Goal: Task Accomplishment & Management: Manage account settings

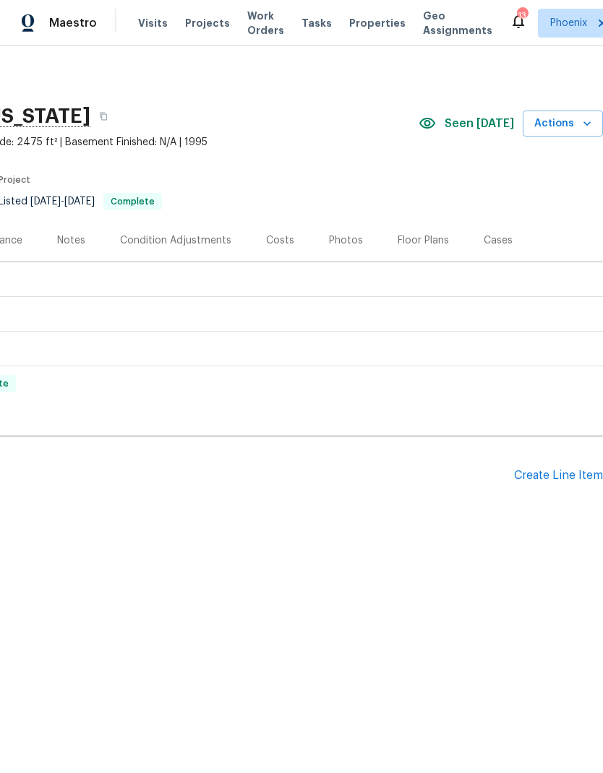
scroll to position [0, 214]
click at [561, 475] on div "Create Line Item" at bounding box center [558, 476] width 89 height 14
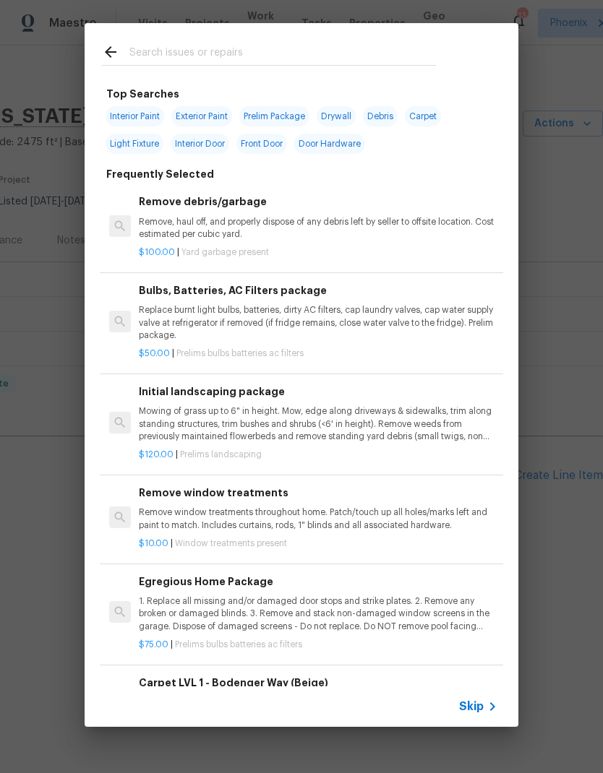
click at [397, 46] on input "text" at bounding box center [282, 54] width 306 height 22
type input "Plumb"
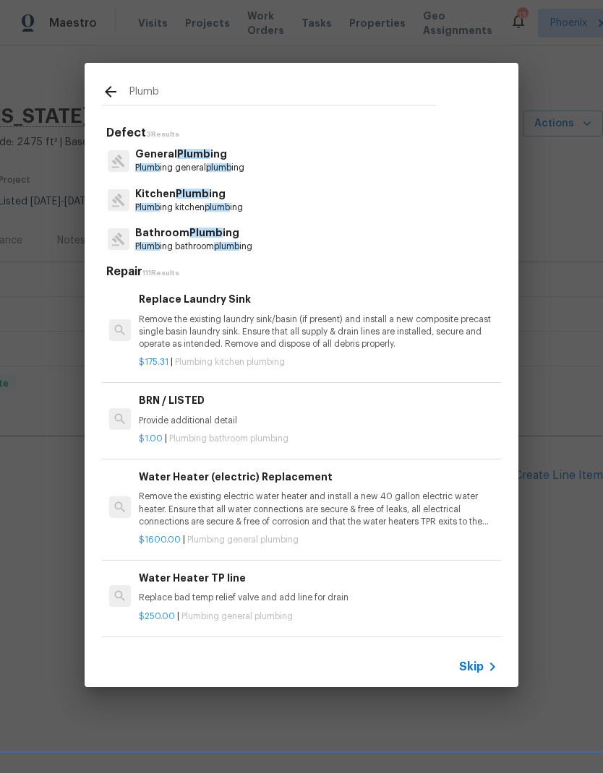
click at [157, 165] on span "Plumb" at bounding box center [147, 167] width 25 height 9
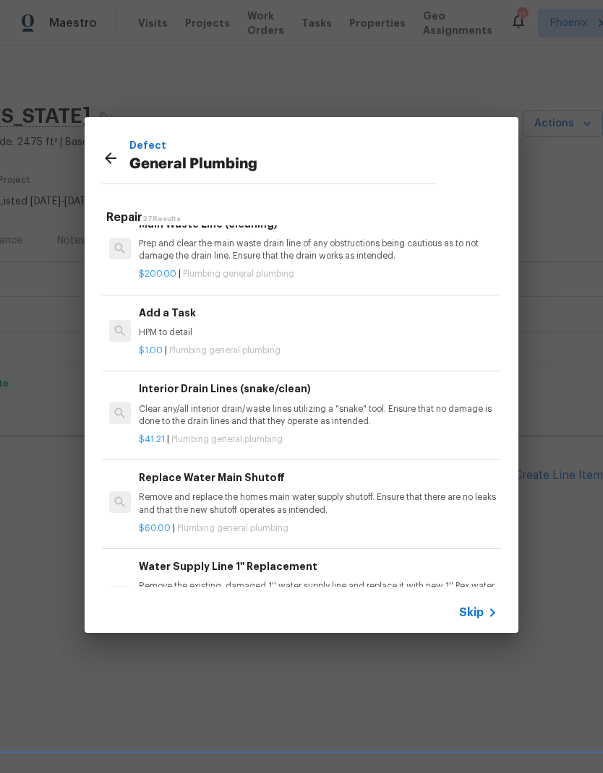
scroll to position [1566, 0]
click at [155, 327] on p "HPM to detail" at bounding box center [318, 333] width 358 height 12
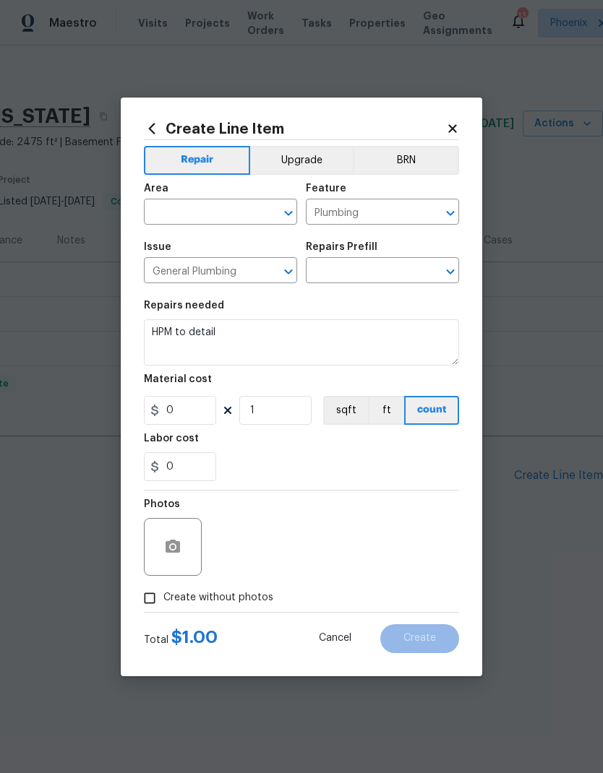
type input "Add a Task $1.00"
type input "1"
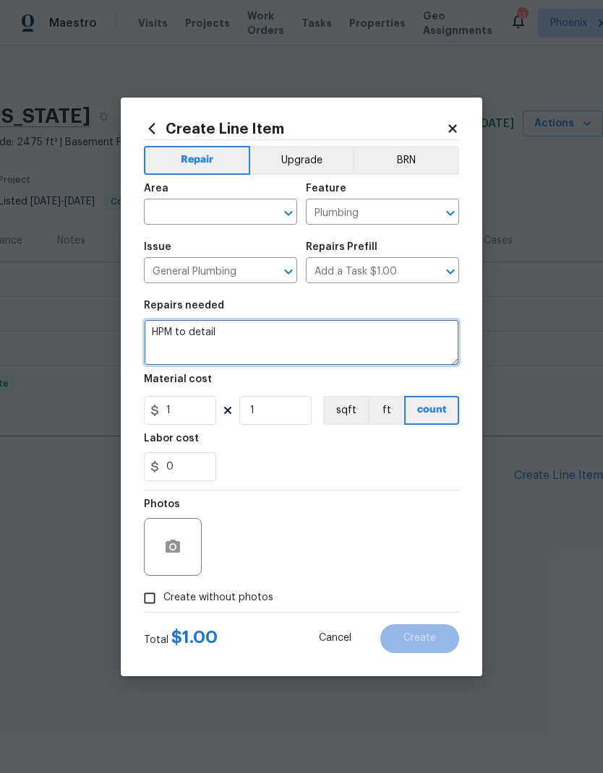
click at [181, 347] on textarea "HPM to detail" at bounding box center [301, 342] width 315 height 46
click at [175, 341] on textarea "HPM to detail" at bounding box center [301, 342] width 315 height 46
click at [174, 341] on textarea "HPM to detail" at bounding box center [301, 342] width 315 height 46
click at [173, 344] on textarea "HPM to detail" at bounding box center [301, 342] width 315 height 46
type textarea "H"
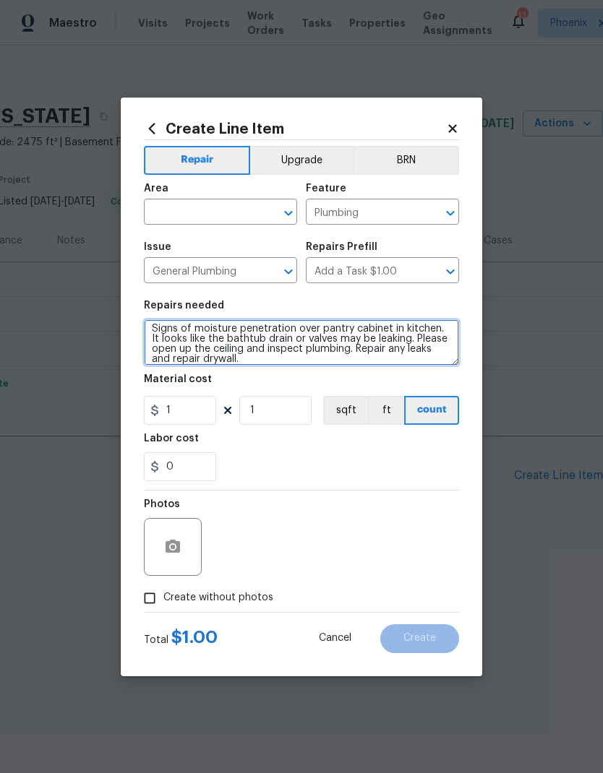
scroll to position [4, 0]
click at [418, 365] on textarea "Signs of moisture penetration over pantry cabinet in kitchen. It looks like the…" at bounding box center [301, 342] width 315 height 46
click at [415, 363] on textarea "Signs of moisture penetration over pantry cabinet in kitchen. It looks like the…" at bounding box center [301, 342] width 315 height 46
type textarea "Signs of moisture penetration over pantry cabinet in kitchen. It looks like the…"
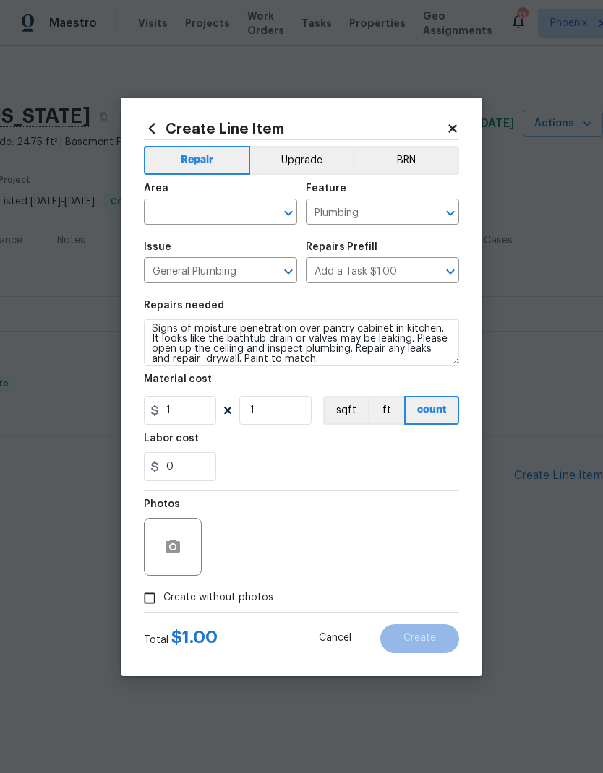
click at [361, 450] on div "Labor cost" at bounding box center [301, 443] width 315 height 19
click at [199, 415] on input "1" at bounding box center [180, 410] width 72 height 29
type input "250"
click at [389, 464] on div "0" at bounding box center [301, 466] width 315 height 29
click at [153, 601] on input "Create without photos" at bounding box center [149, 598] width 27 height 27
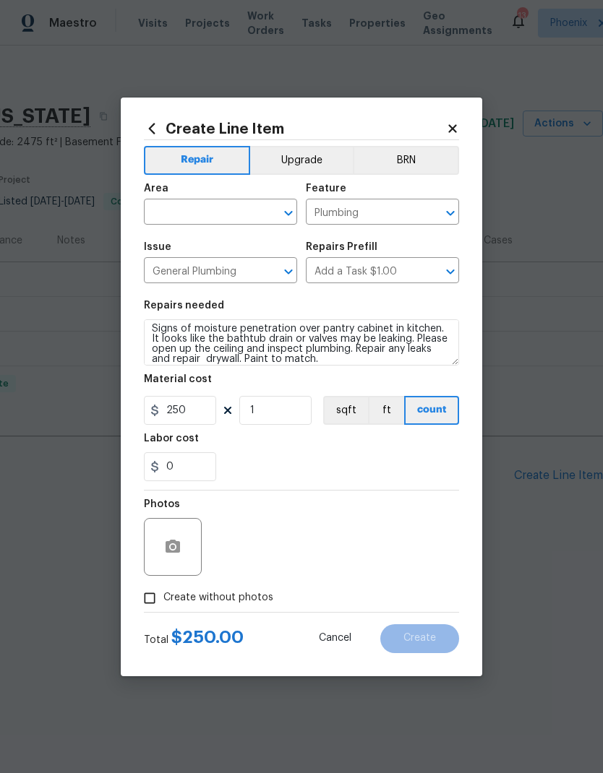
checkbox input "true"
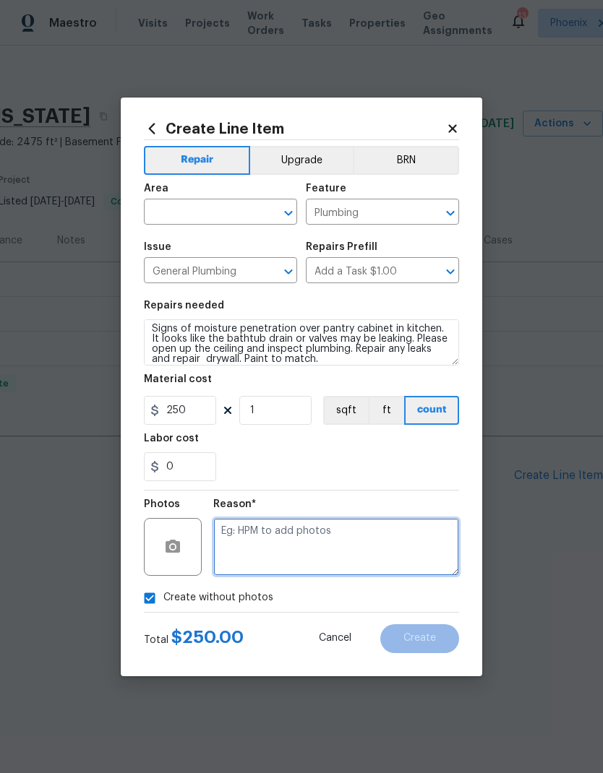
click at [370, 541] on textarea at bounding box center [336, 547] width 246 height 58
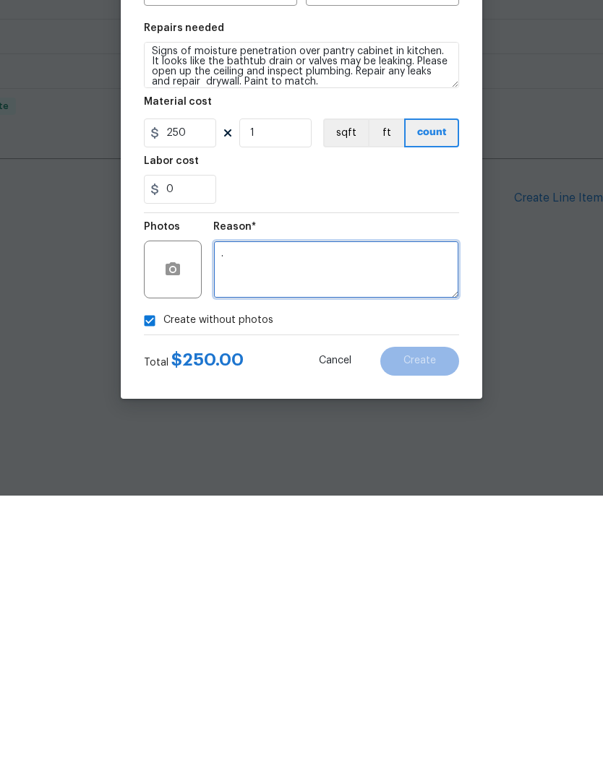
type textarea "."
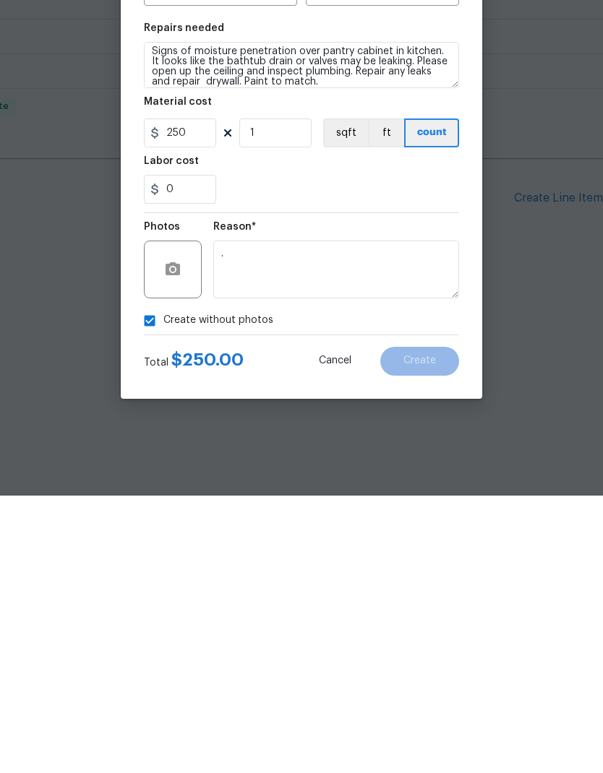
click at [441, 585] on div "Create without photos" at bounding box center [301, 598] width 315 height 27
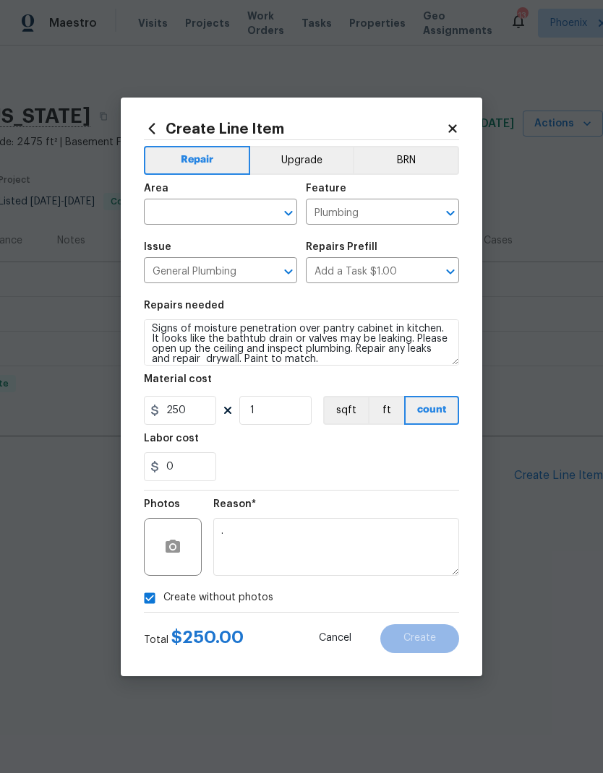
click at [215, 207] on input "text" at bounding box center [200, 213] width 113 height 22
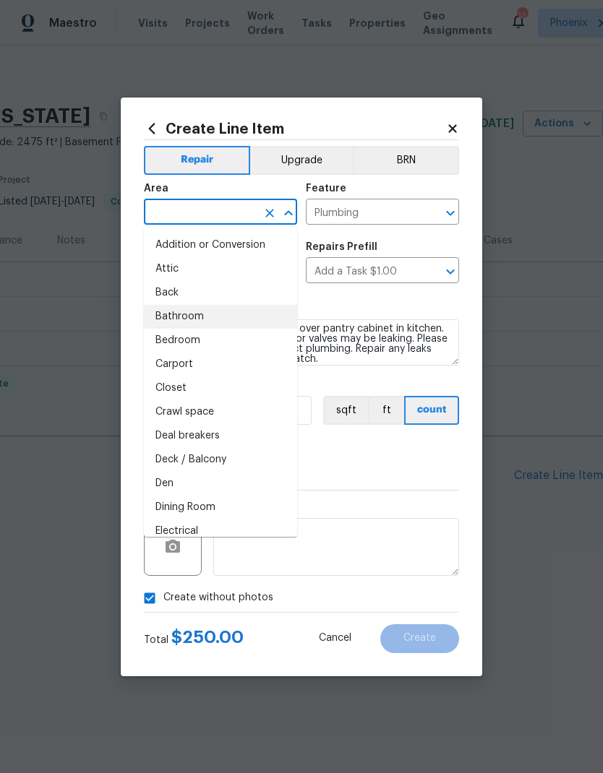
click at [195, 312] on li "Bathroom" at bounding box center [220, 317] width 153 height 24
type input "Bathroom"
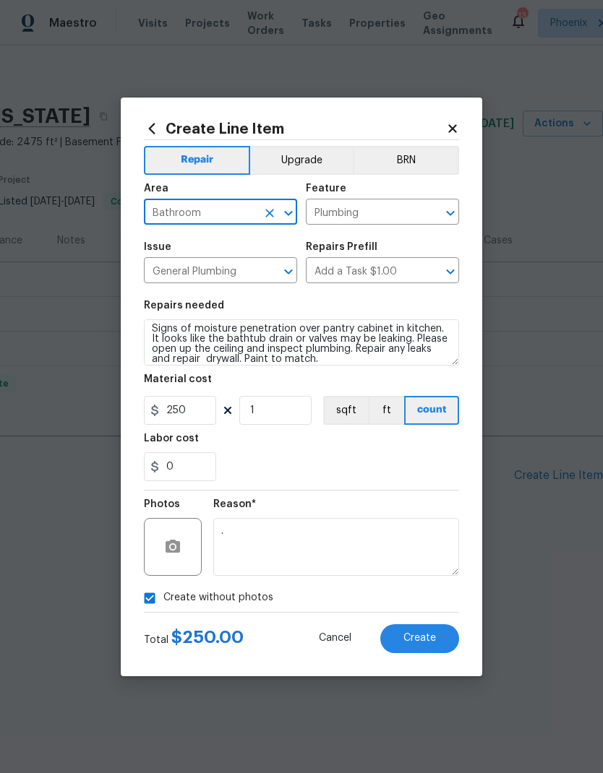
click at [439, 455] on div "0" at bounding box center [301, 466] width 315 height 29
click at [428, 640] on span "Create" at bounding box center [419, 638] width 33 height 11
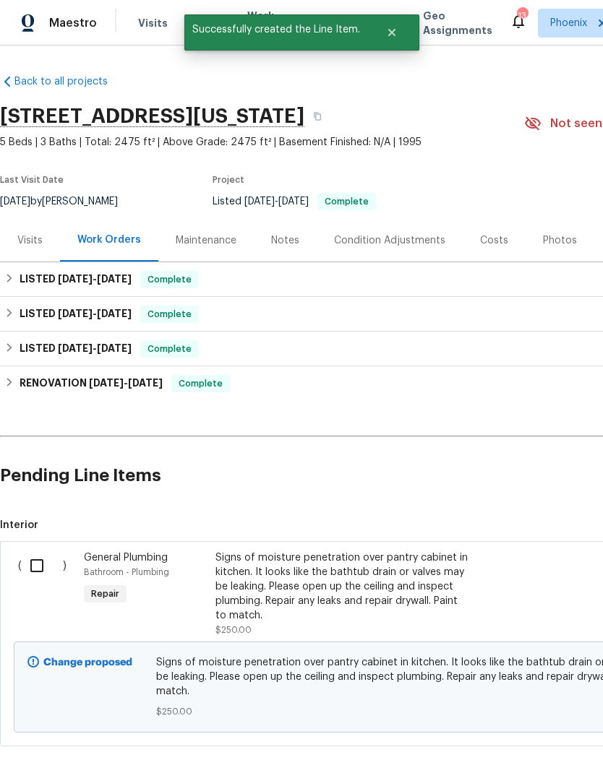
scroll to position [0, 0]
click at [48, 559] on input "checkbox" at bounding box center [42, 566] width 41 height 30
checkbox input "true"
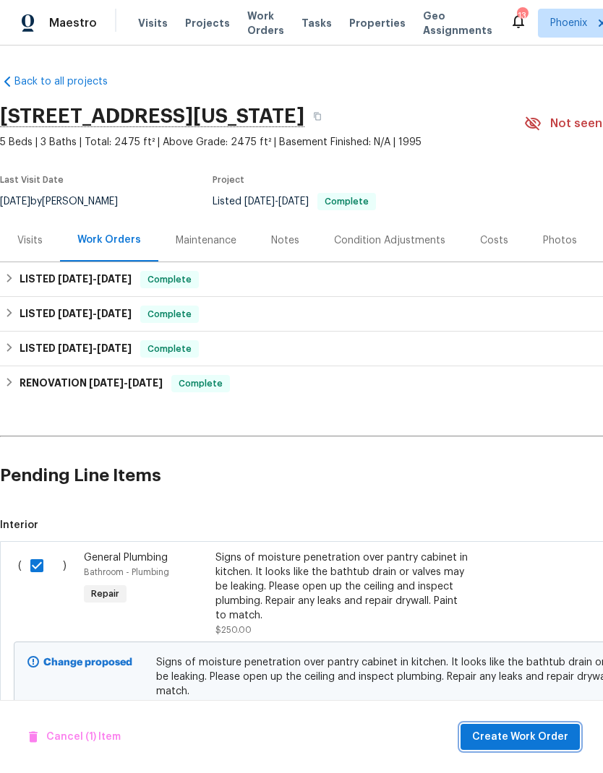
click at [543, 739] on span "Create Work Order" at bounding box center [520, 737] width 96 height 18
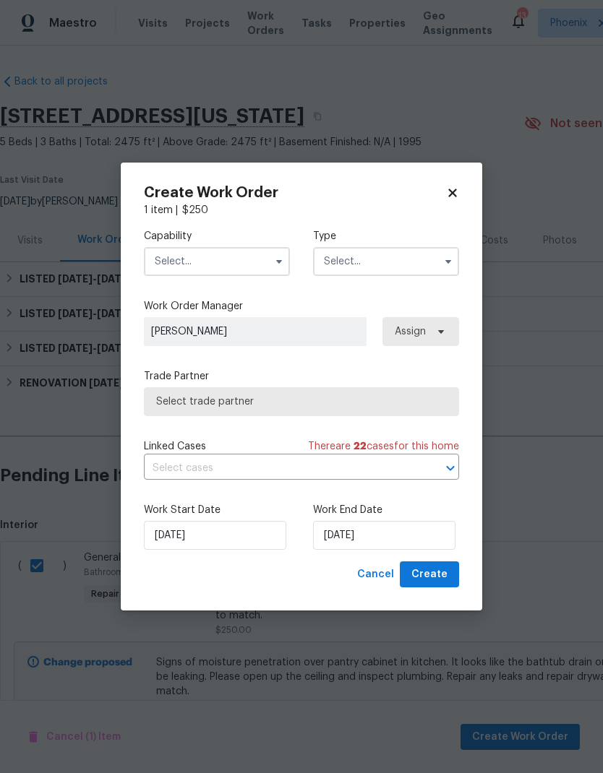
click at [231, 261] on input "text" at bounding box center [217, 261] width 146 height 29
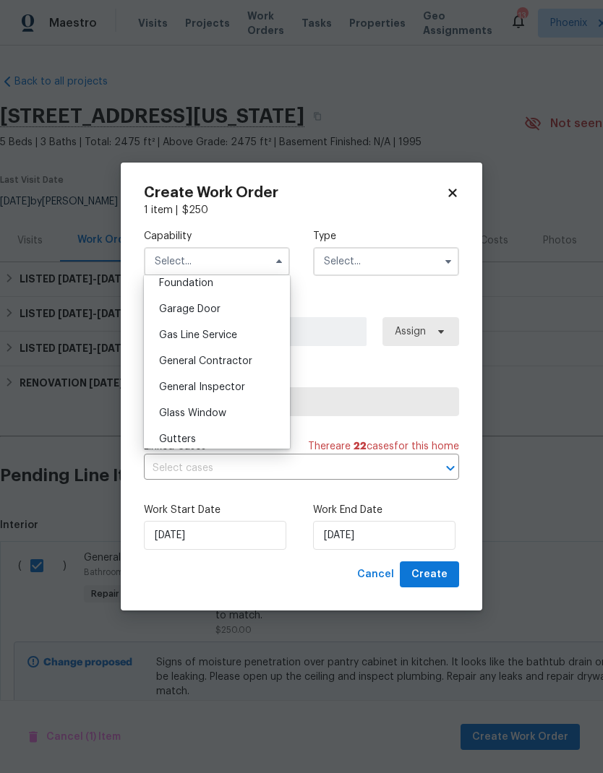
scroll to position [624, 0]
click at [241, 358] on span "General Contractor" at bounding box center [205, 359] width 93 height 10
type input "General Contractor"
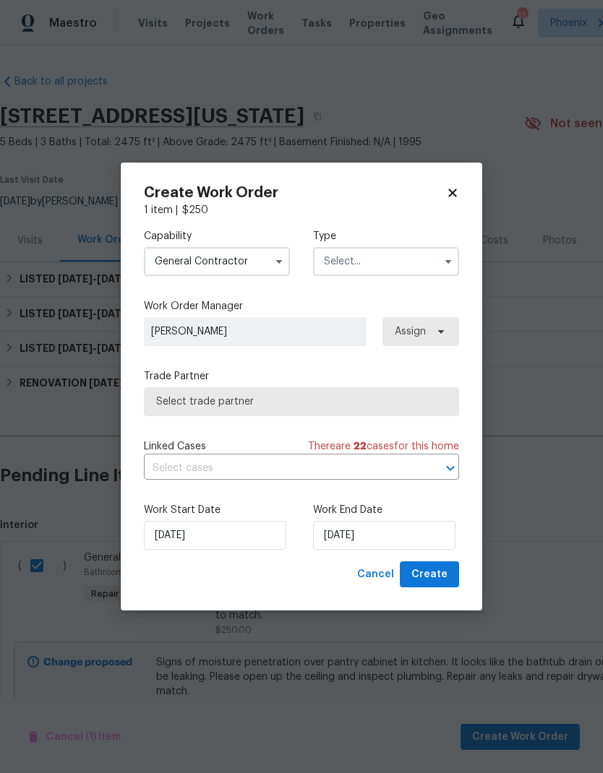
click at [374, 263] on input "text" at bounding box center [386, 261] width 146 height 29
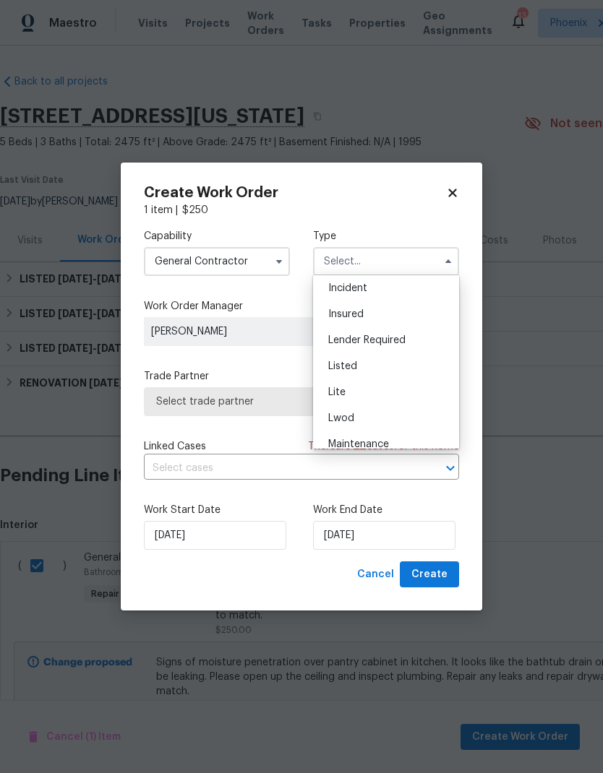
scroll to position [74, 0]
click at [359, 366] on div "Listed" at bounding box center [385, 374] width 139 height 26
type input "Listed"
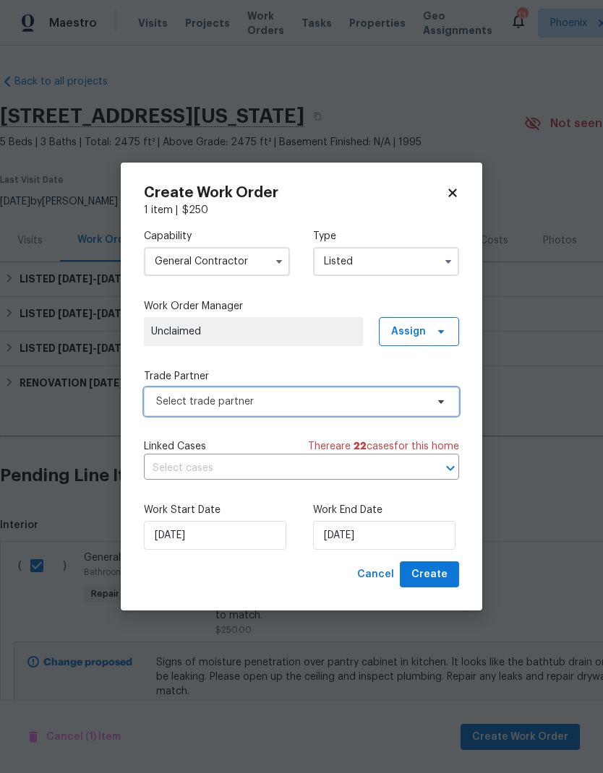
click at [370, 405] on span "Select trade partner" at bounding box center [291, 402] width 270 height 14
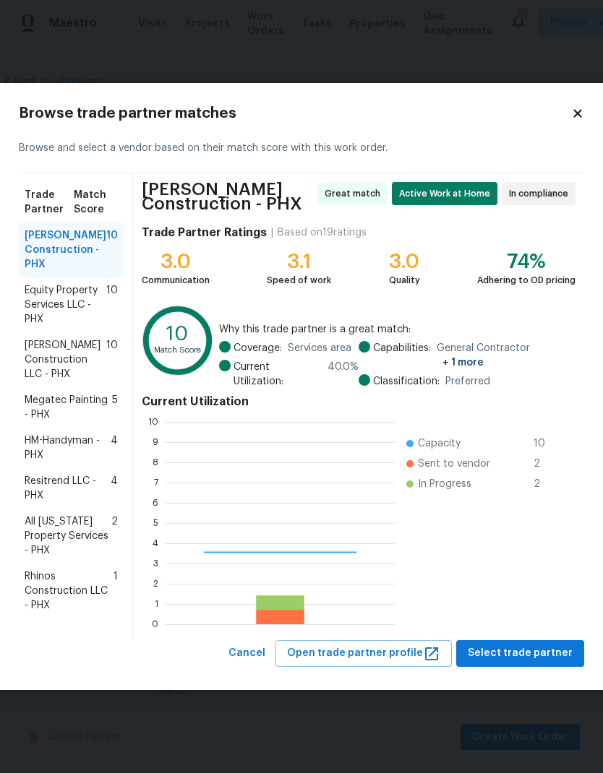
scroll to position [202, 229]
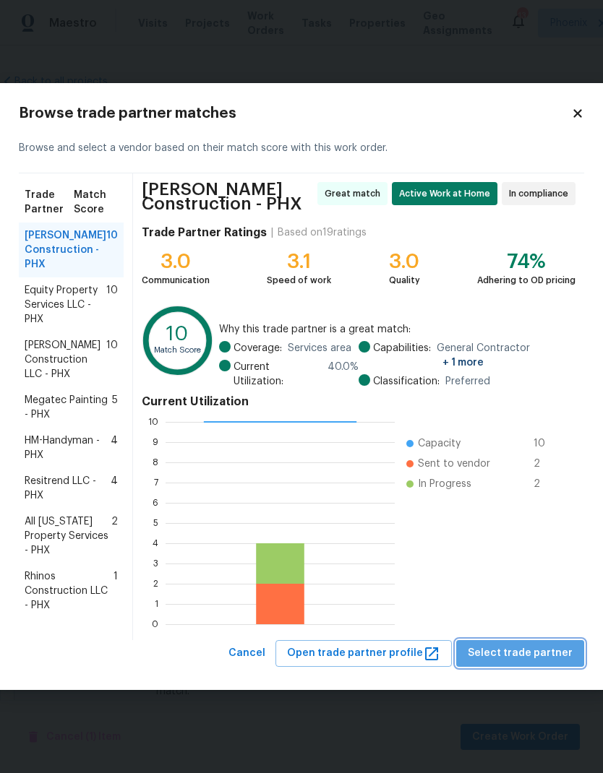
click at [559, 658] on button "Select trade partner" at bounding box center [520, 653] width 128 height 27
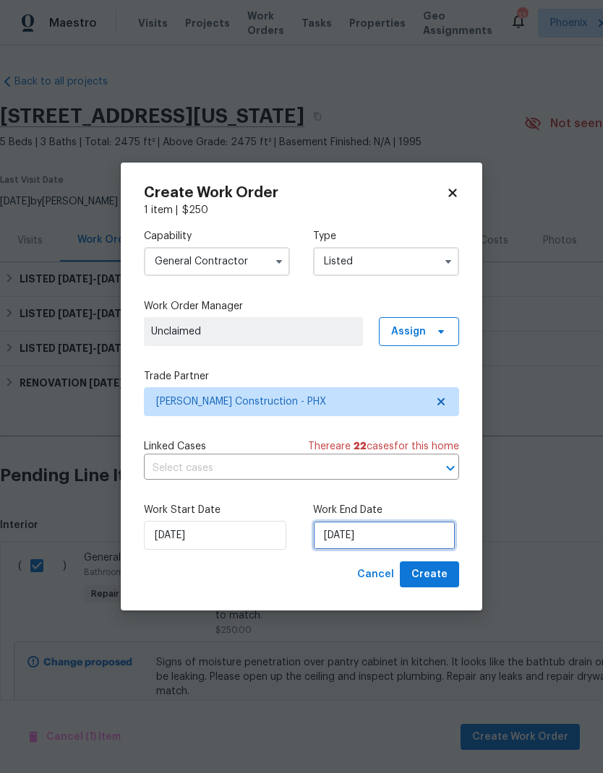
click at [377, 528] on input "[DATE]" at bounding box center [384, 535] width 142 height 29
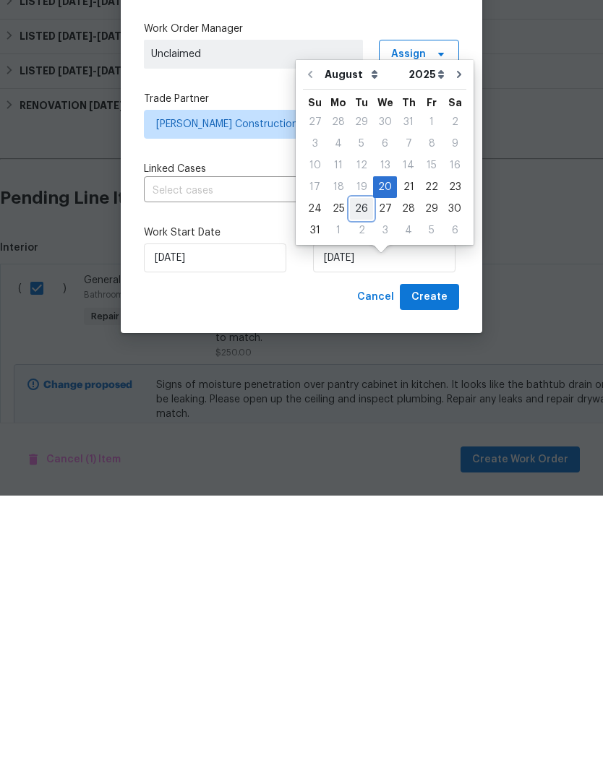
click at [358, 476] on div "26" at bounding box center [361, 486] width 23 height 20
type input "[DATE]"
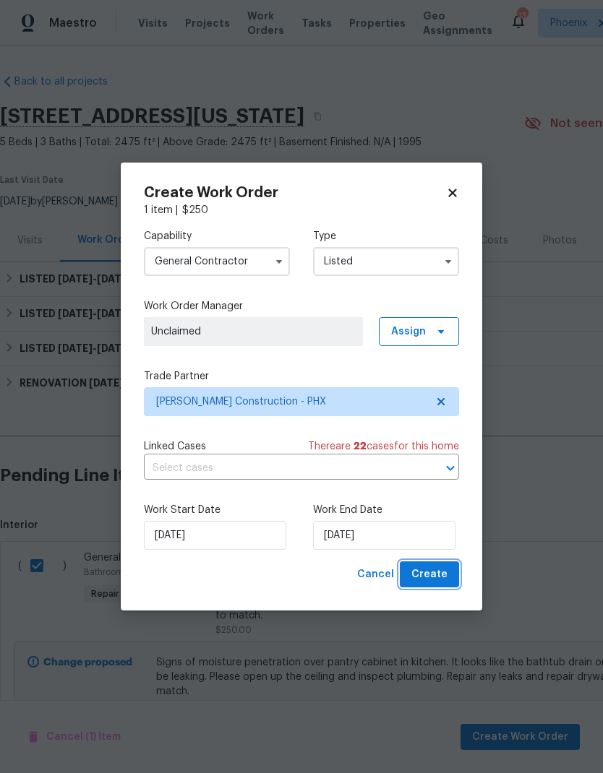
click at [432, 579] on span "Create" at bounding box center [429, 575] width 36 height 18
checkbox input "false"
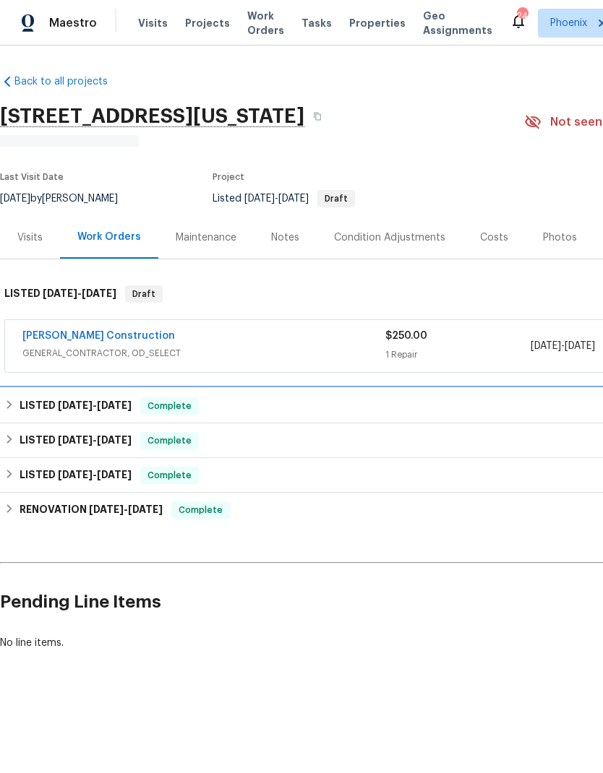
click at [46, 403] on h6 "LISTED 8/7/25 - 8/11/25" at bounding box center [76, 405] width 112 height 17
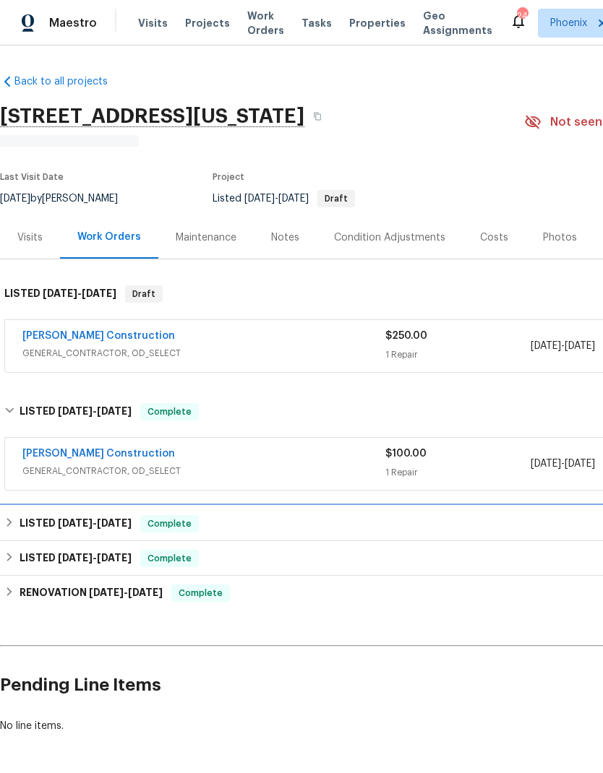
click at [46, 529] on h6 "LISTED 5/14/25 - 5/15/25" at bounding box center [76, 523] width 112 height 17
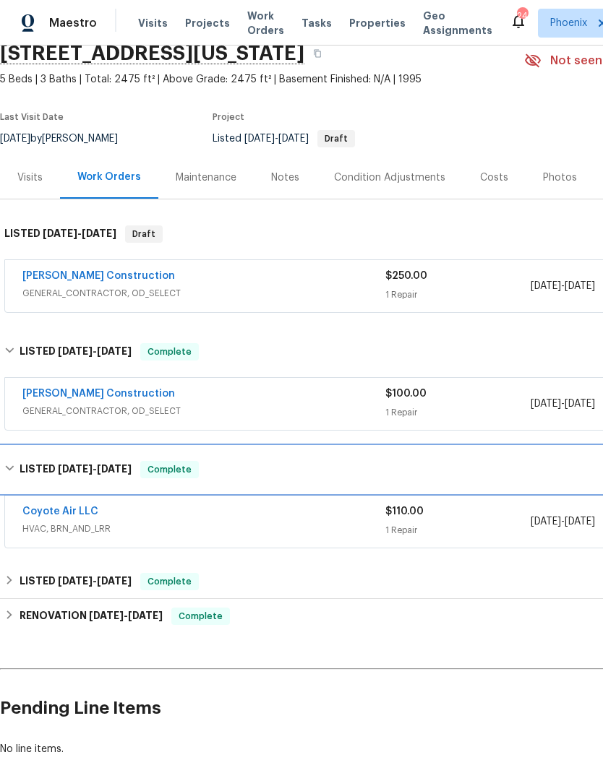
scroll to position [63, 0]
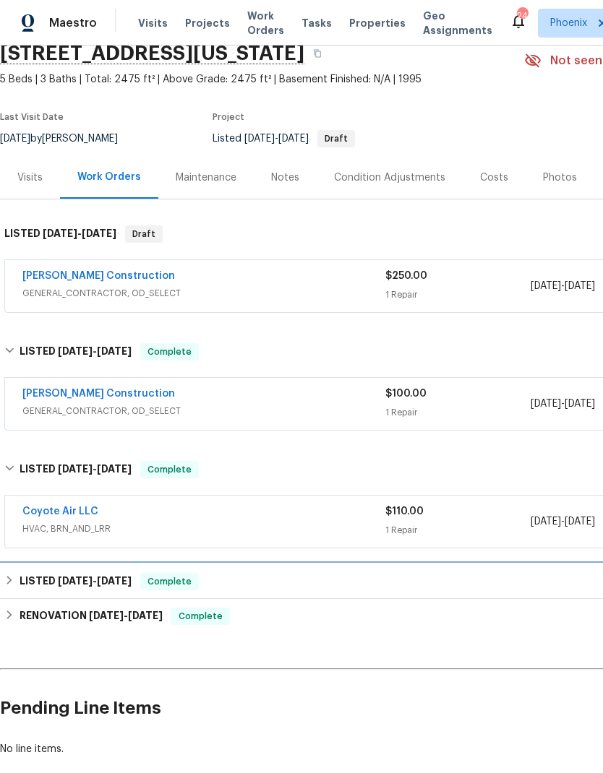
click at [43, 586] on h6 "LISTED 4/4/25 - 4/5/25" at bounding box center [76, 581] width 112 height 17
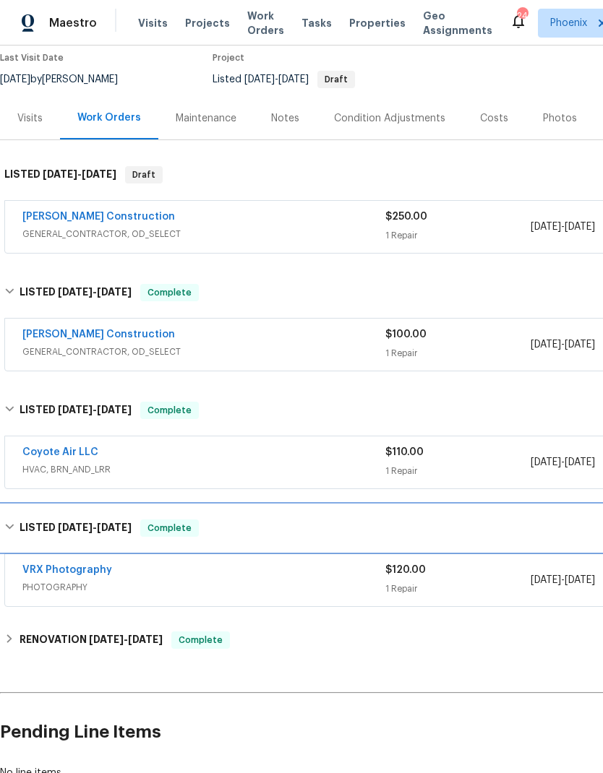
scroll to position [122, 0]
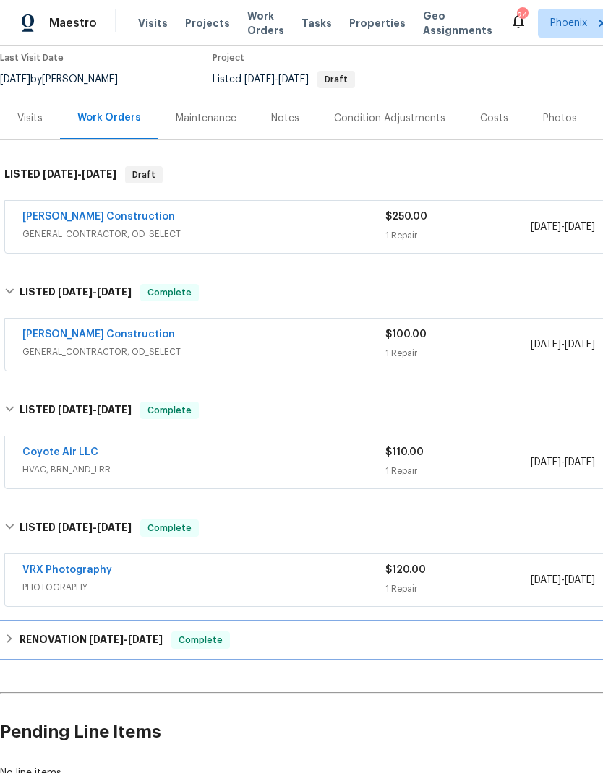
click at [39, 645] on h6 "RENOVATION 3/25/25 - 4/5/25" at bounding box center [91, 640] width 143 height 17
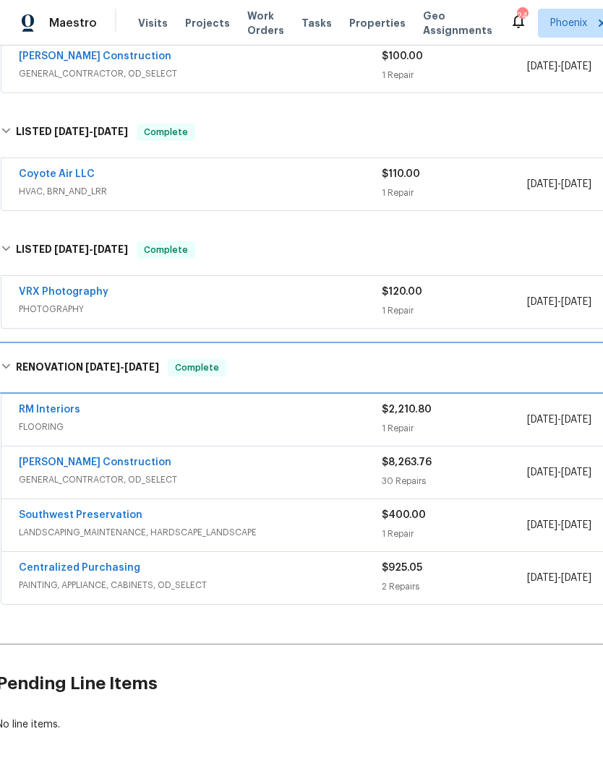
scroll to position [399, 4]
